Goal: Task Accomplishment & Management: Use online tool/utility

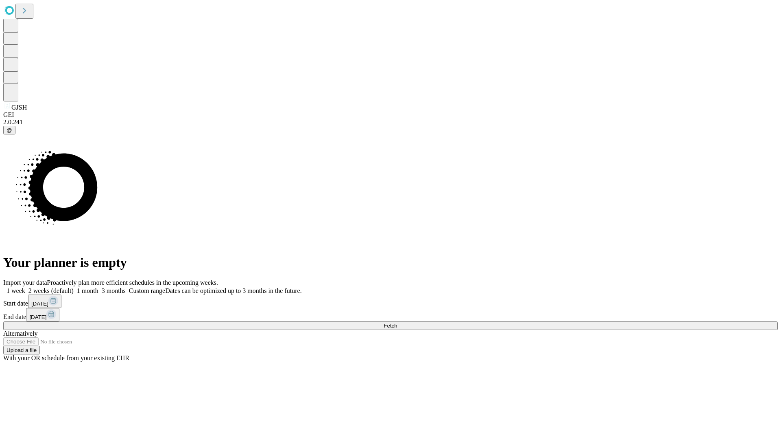
click at [397, 322] on span "Fetch" at bounding box center [390, 325] width 13 height 6
